Goal: Task Accomplishment & Management: Use online tool/utility

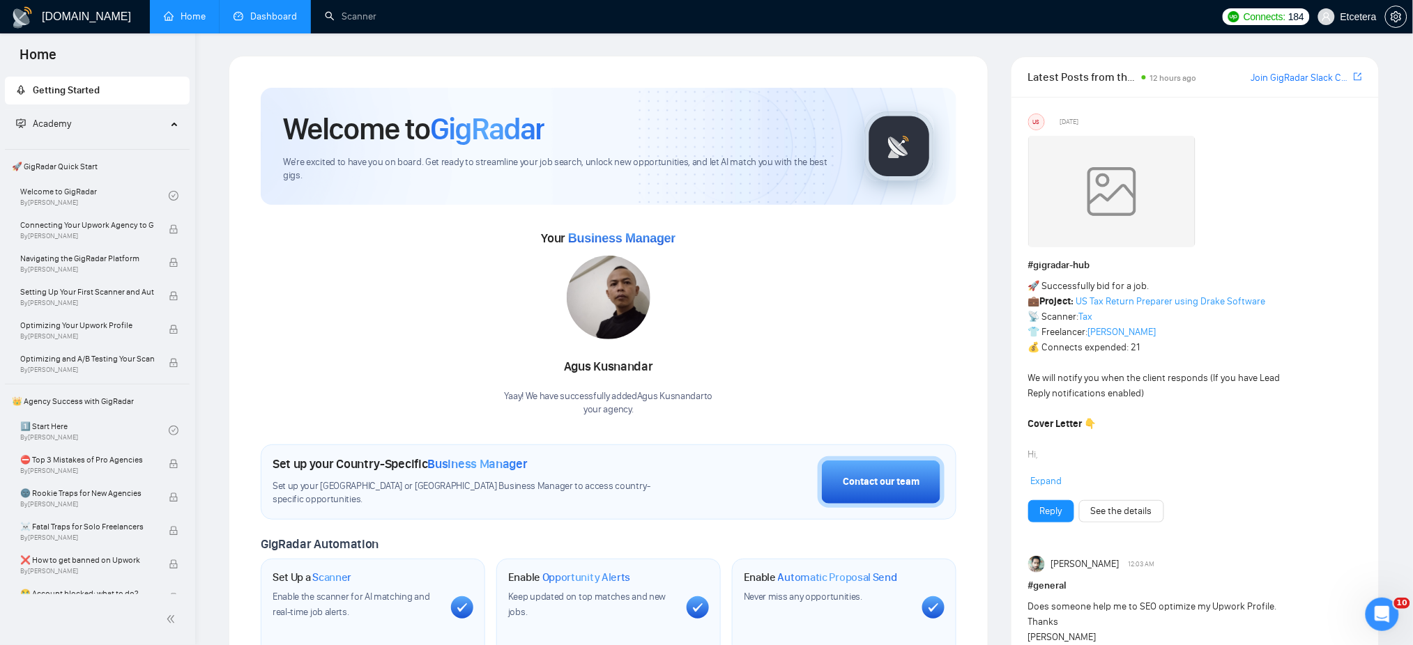
click at [254, 18] on link "Dashboard" at bounding box center [265, 16] width 63 height 12
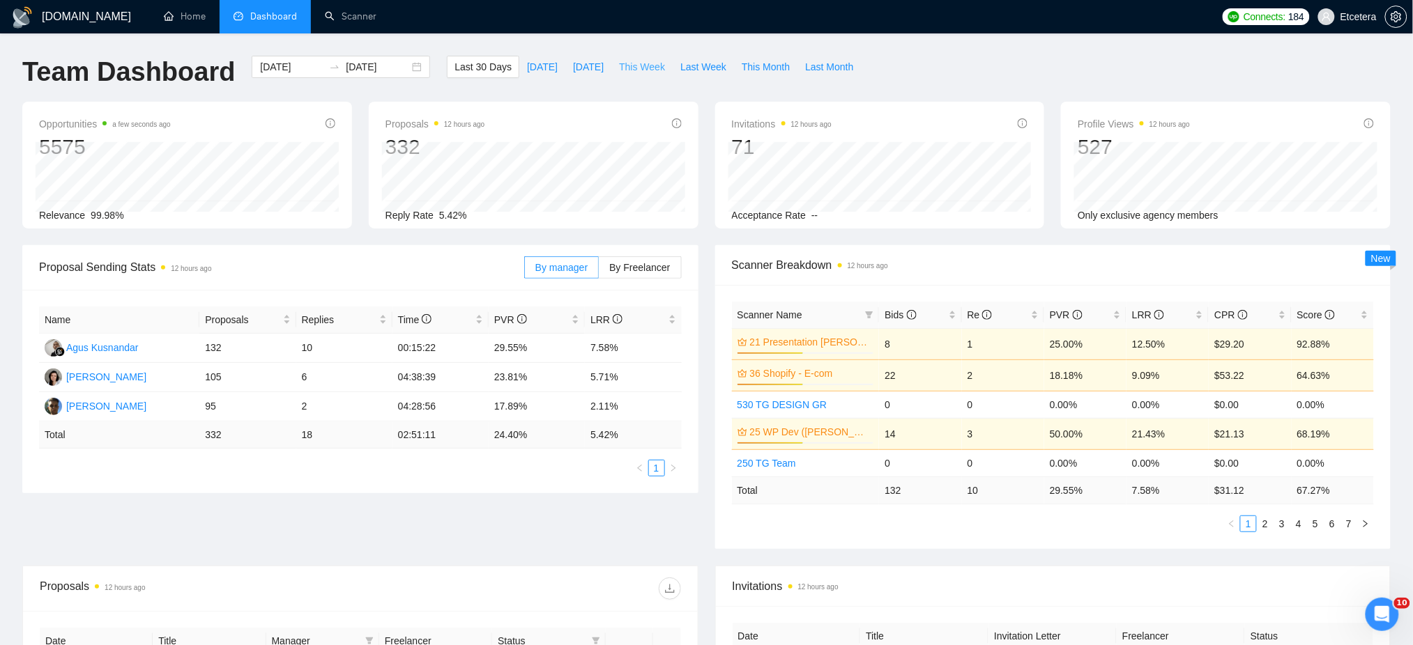
click at [641, 62] on span "This Week" at bounding box center [642, 66] width 46 height 15
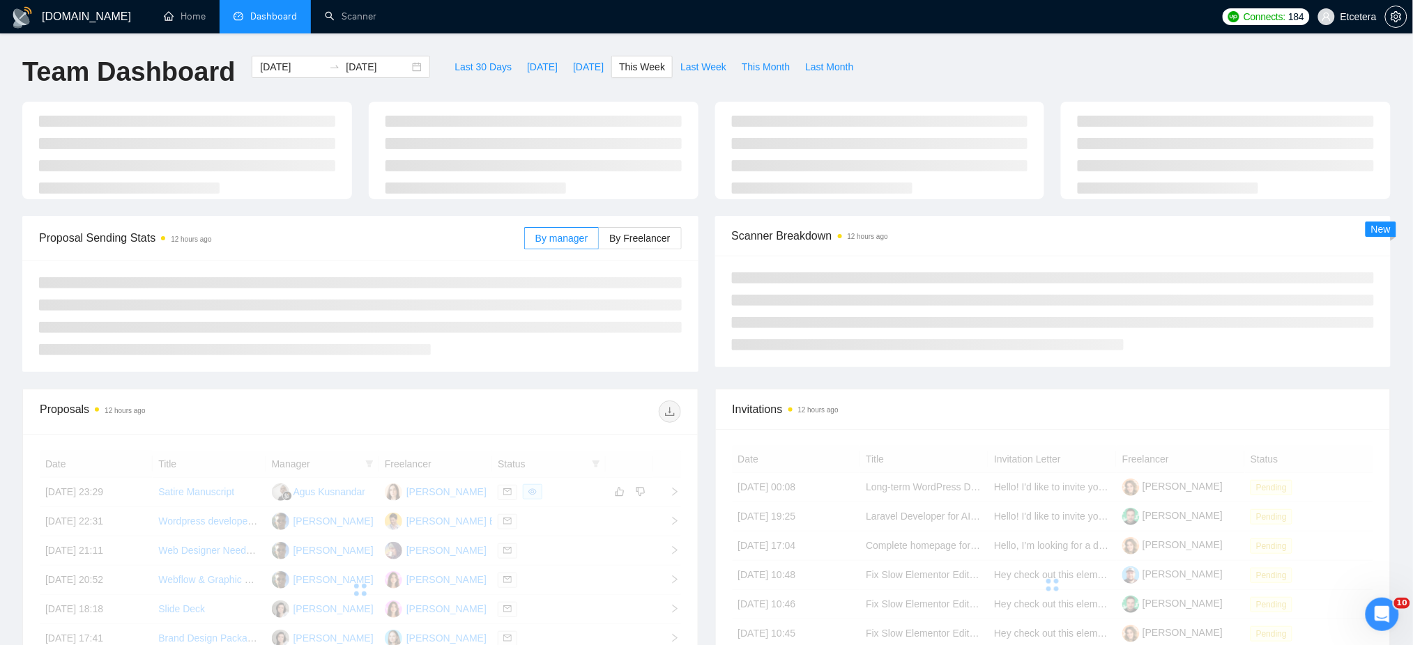
type input "[DATE]"
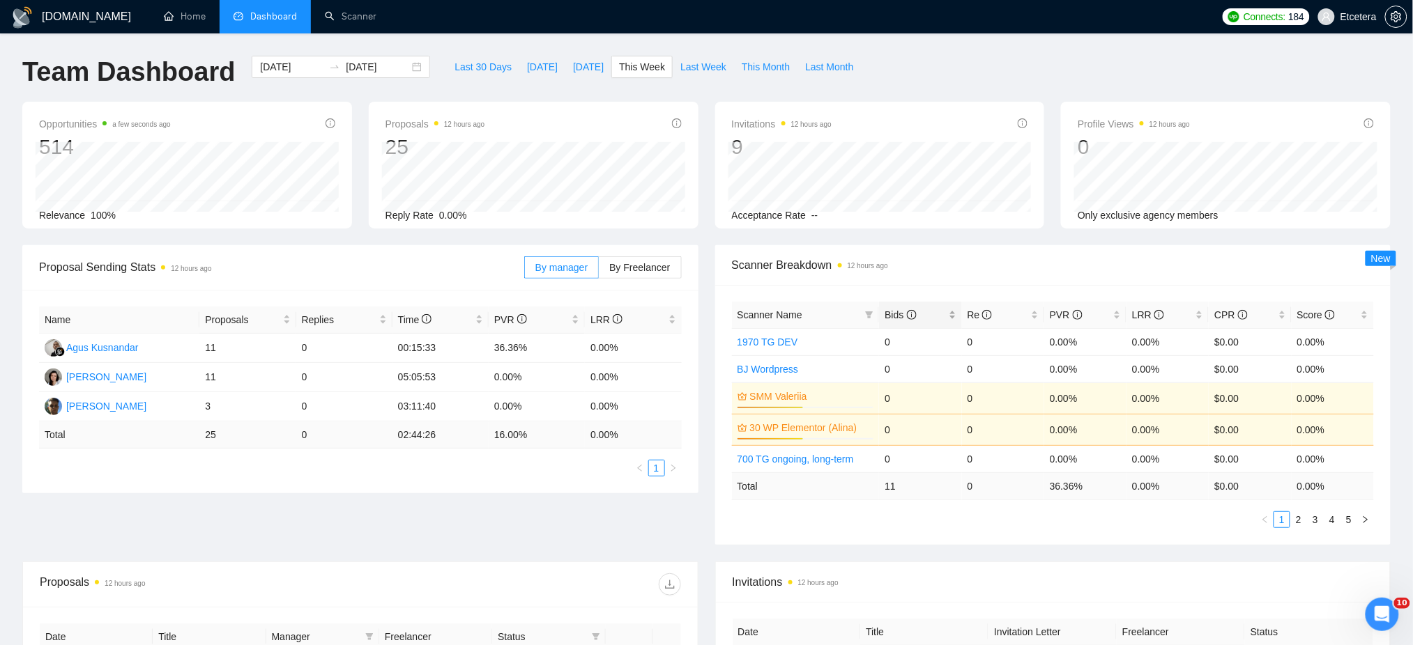
click at [955, 307] on div "Bids" at bounding box center [920, 314] width 71 height 15
click at [954, 307] on div "Bids" at bounding box center [920, 314] width 71 height 15
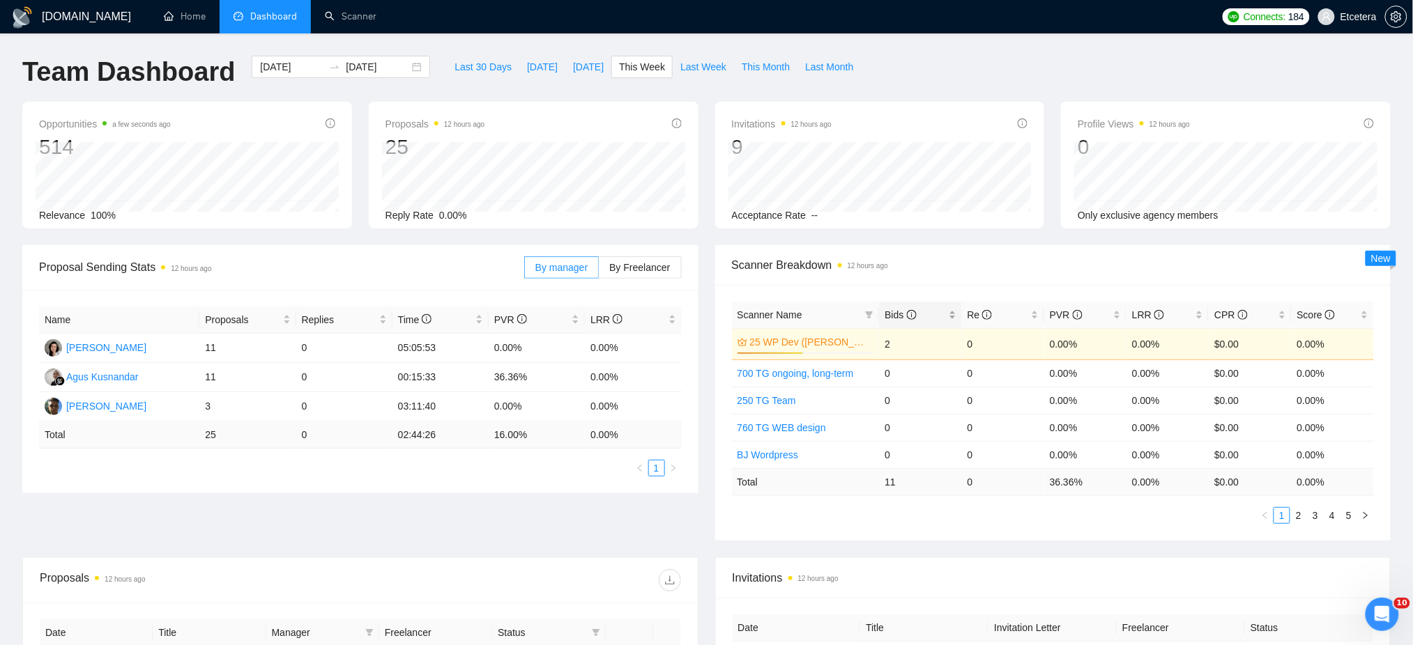
click at [956, 309] on div "Bids" at bounding box center [920, 314] width 71 height 15
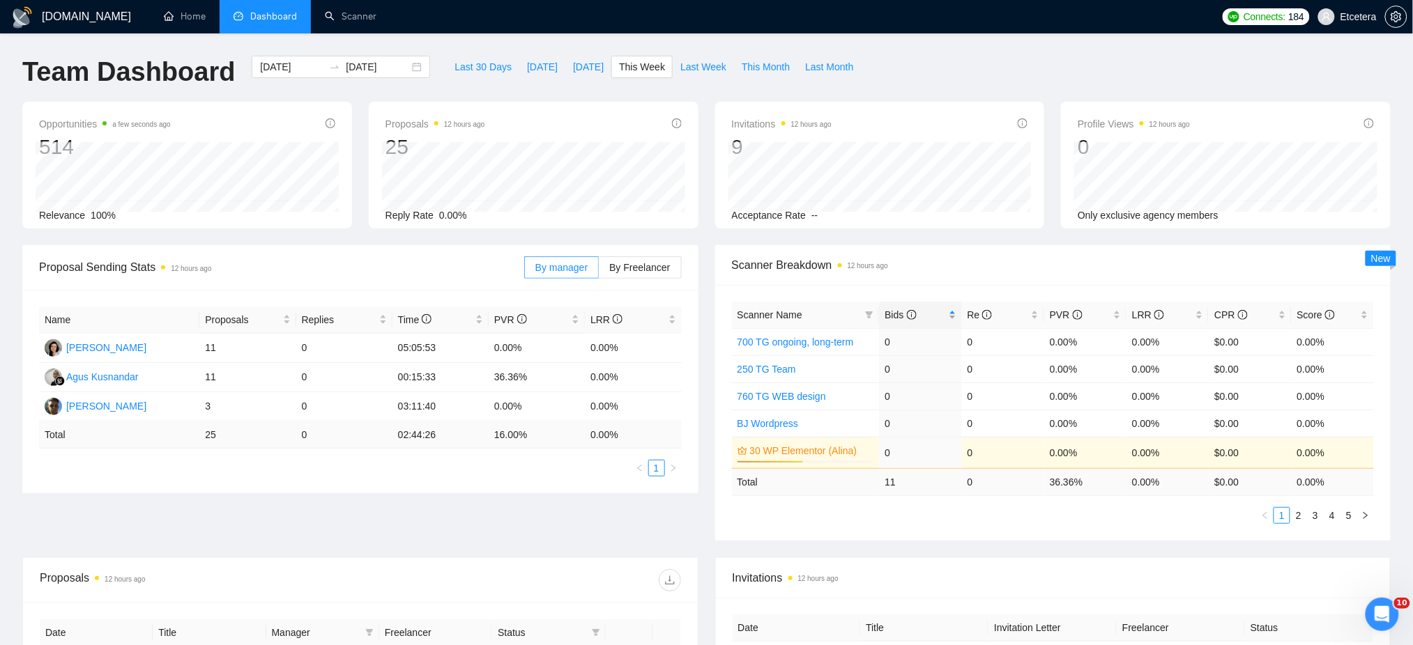
click at [956, 312] on div "Bids" at bounding box center [920, 314] width 71 height 15
